Goal: Task Accomplishment & Management: Complete application form

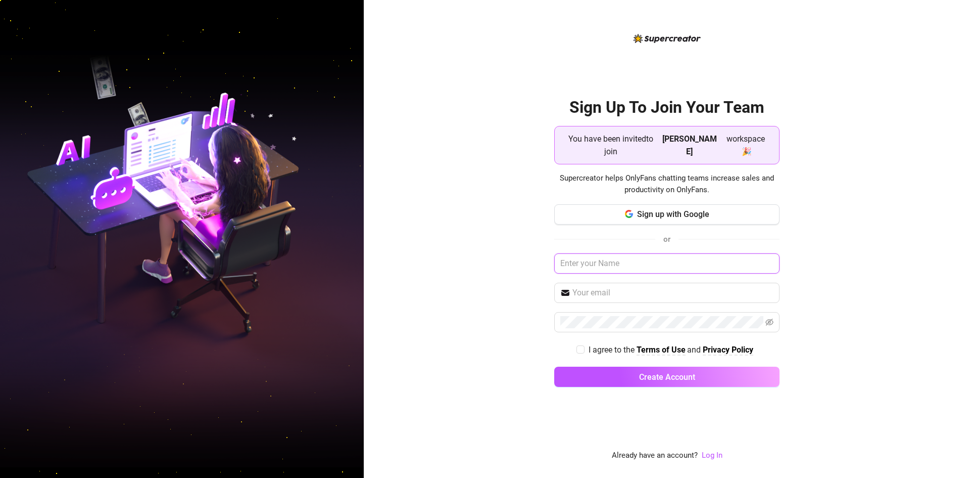
click at [617, 256] on input "text" at bounding box center [666, 263] width 225 height 20
type input "[PERSON_NAME]"
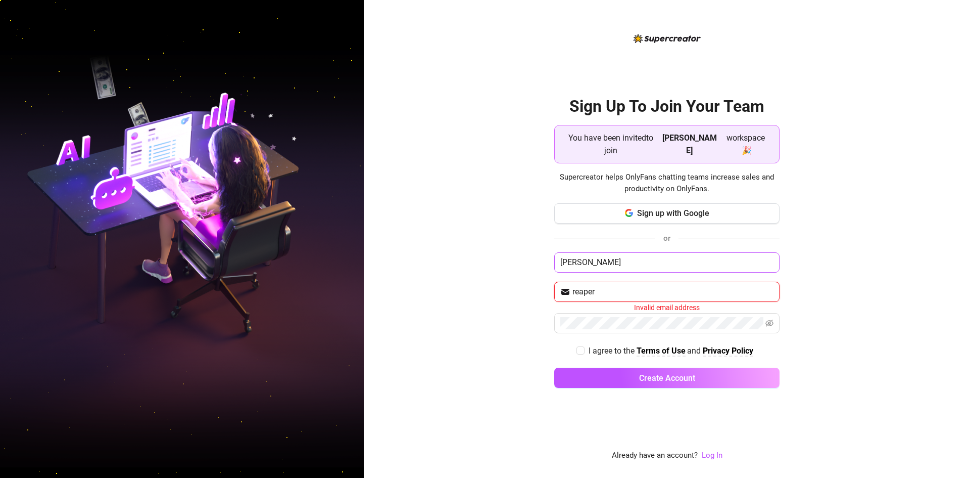
type input "reaperslikz@gmail.com"
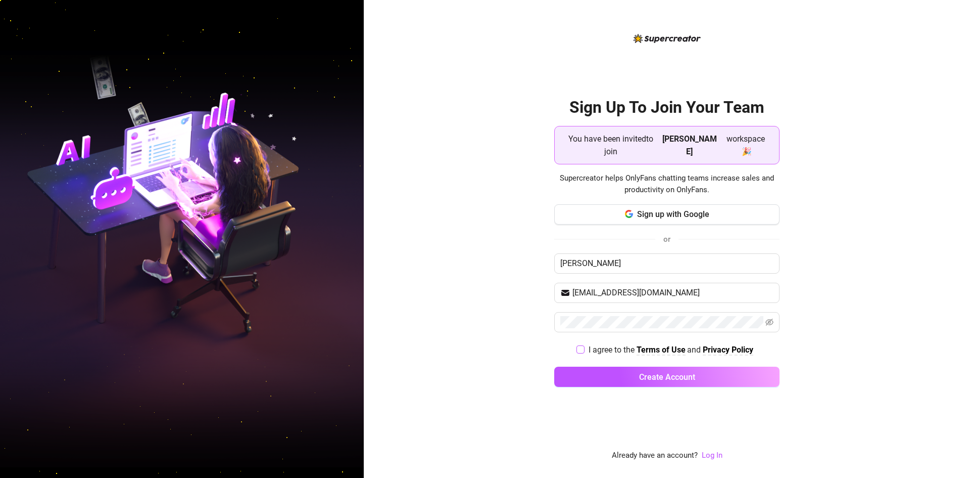
click at [583, 347] on span at bounding box center [581, 349] width 8 height 8
click at [583, 347] on input "I agree to the Terms of Use and Privacy Policy" at bounding box center [580, 348] width 7 height 7
checkbox input "true"
click at [589, 370] on button "Create Account" at bounding box center [666, 376] width 225 height 20
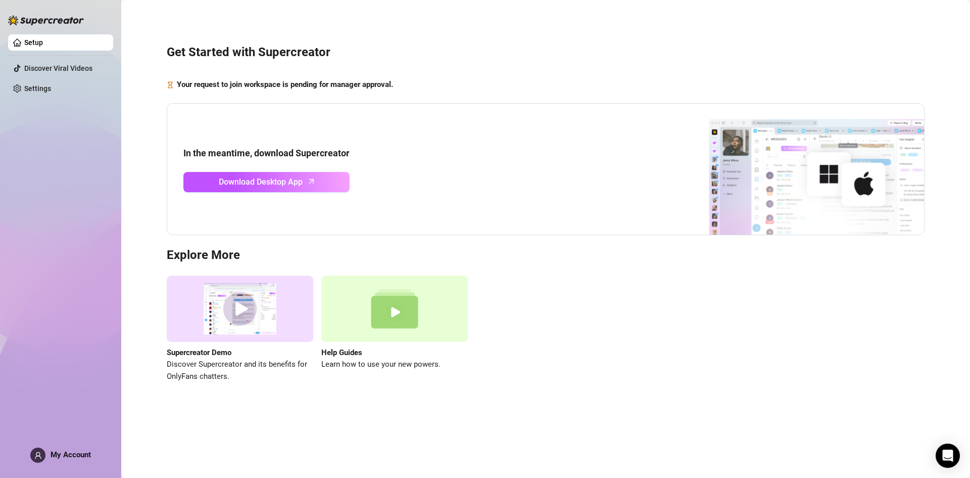
click at [75, 456] on span "My Account" at bounding box center [71, 454] width 40 height 9
click at [275, 193] on div "In the meantime, download Supercreator Download Desktop App" at bounding box center [546, 169] width 758 height 132
click at [277, 184] on span "Download Desktop App" at bounding box center [261, 181] width 84 height 13
